Goal: Find specific page/section: Find specific page/section

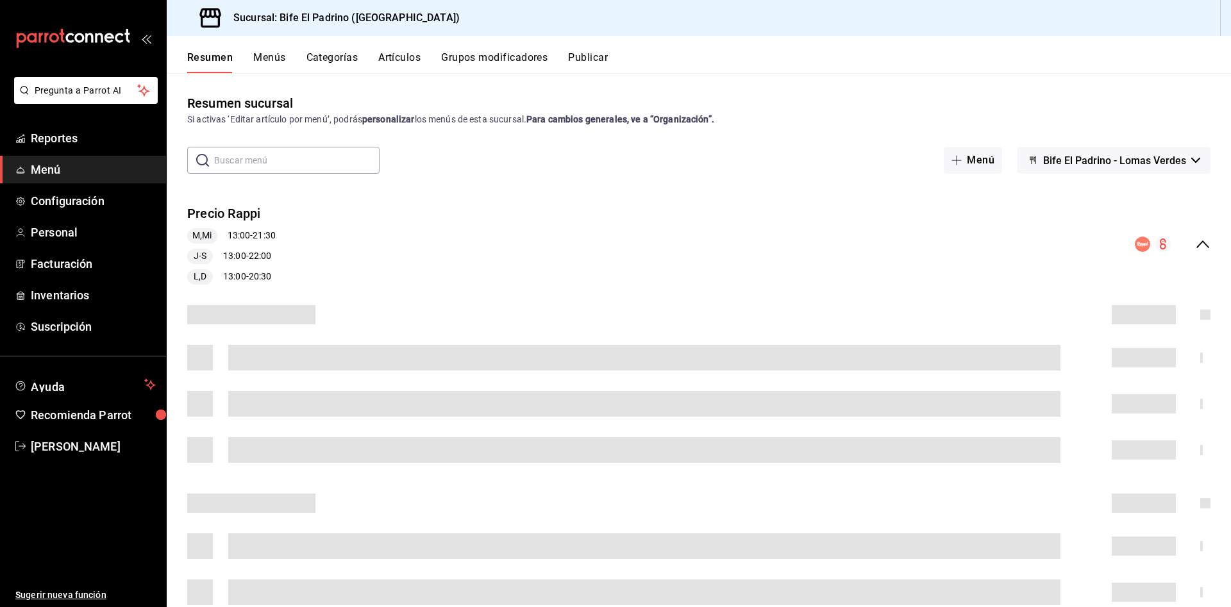
click at [403, 59] on button "Artículos" at bounding box center [399, 62] width 42 height 22
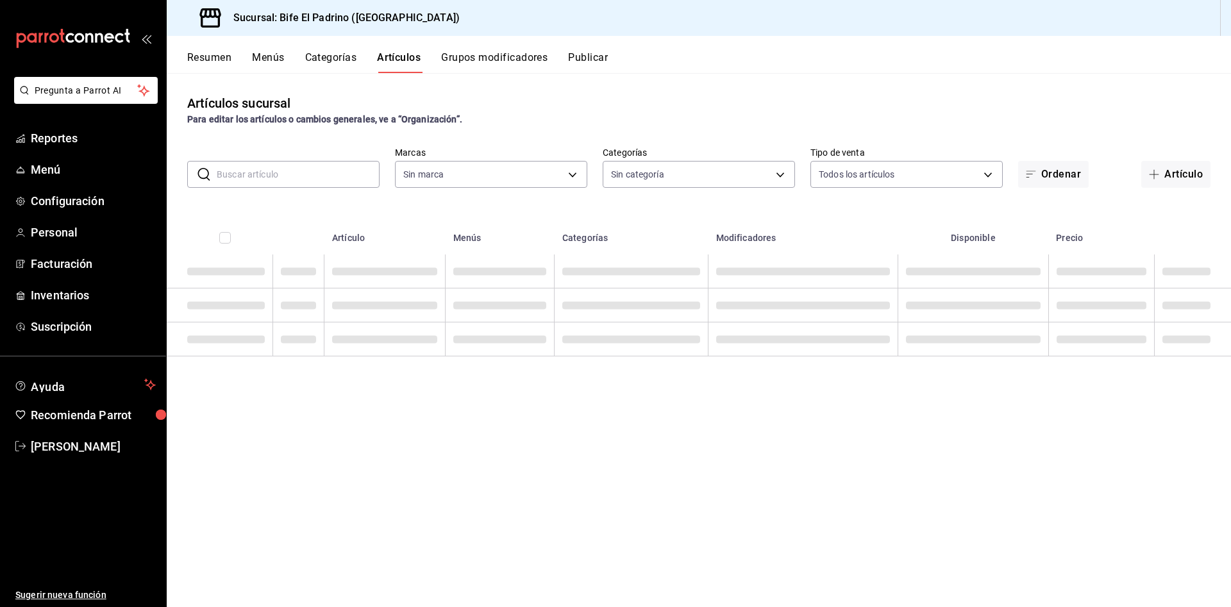
click at [285, 171] on input "text" at bounding box center [298, 175] width 163 height 26
type input "PA"
type input "29812e5a-8f7c-4e92-8f2a-002f081b0597"
type input "PATS"
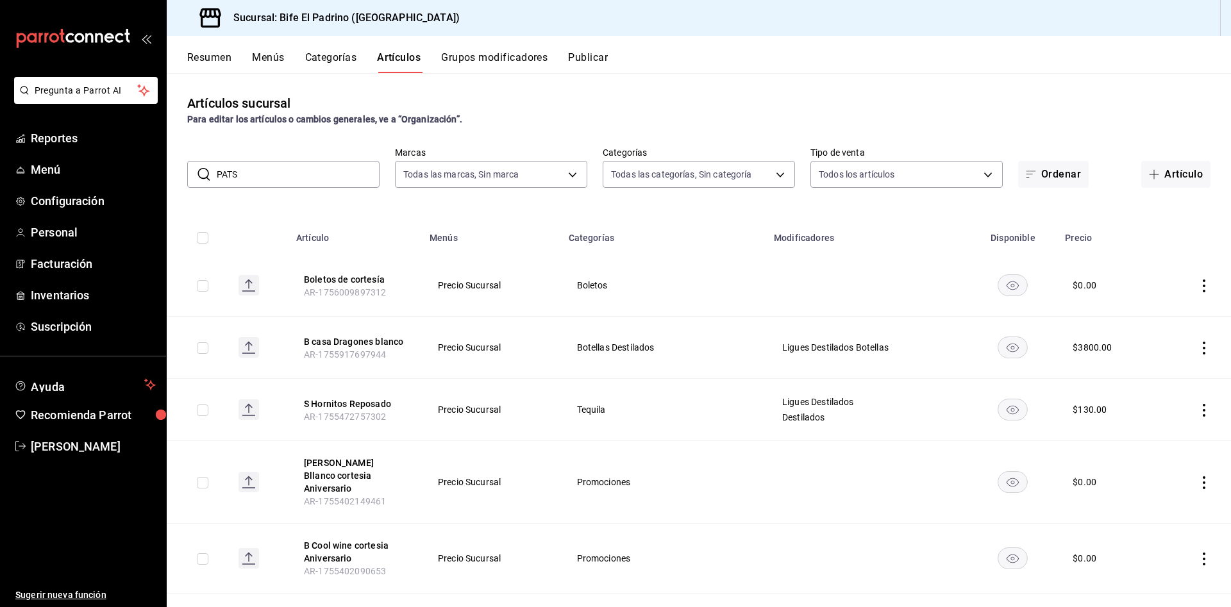
type input "bc650e36-a961-4861-9e37-2f12a5ff24cd,f2724b68-9eb3-4990-9aa8-ed2a402c5d6a,a524e…"
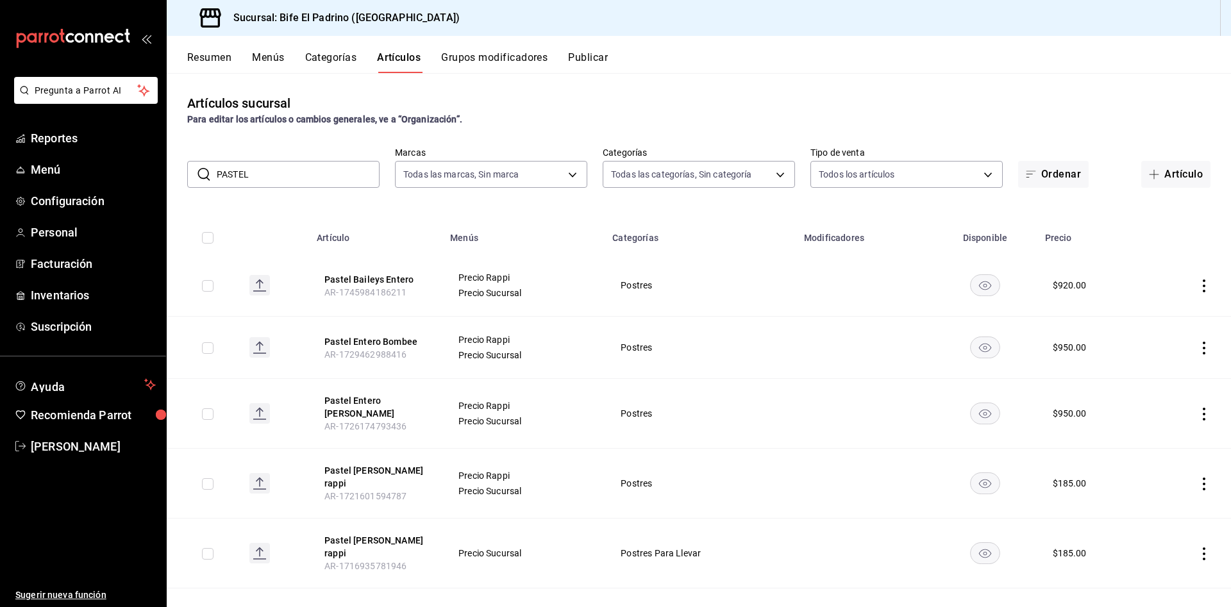
type input "pastel entero"
